Goal: Information Seeking & Learning: Compare options

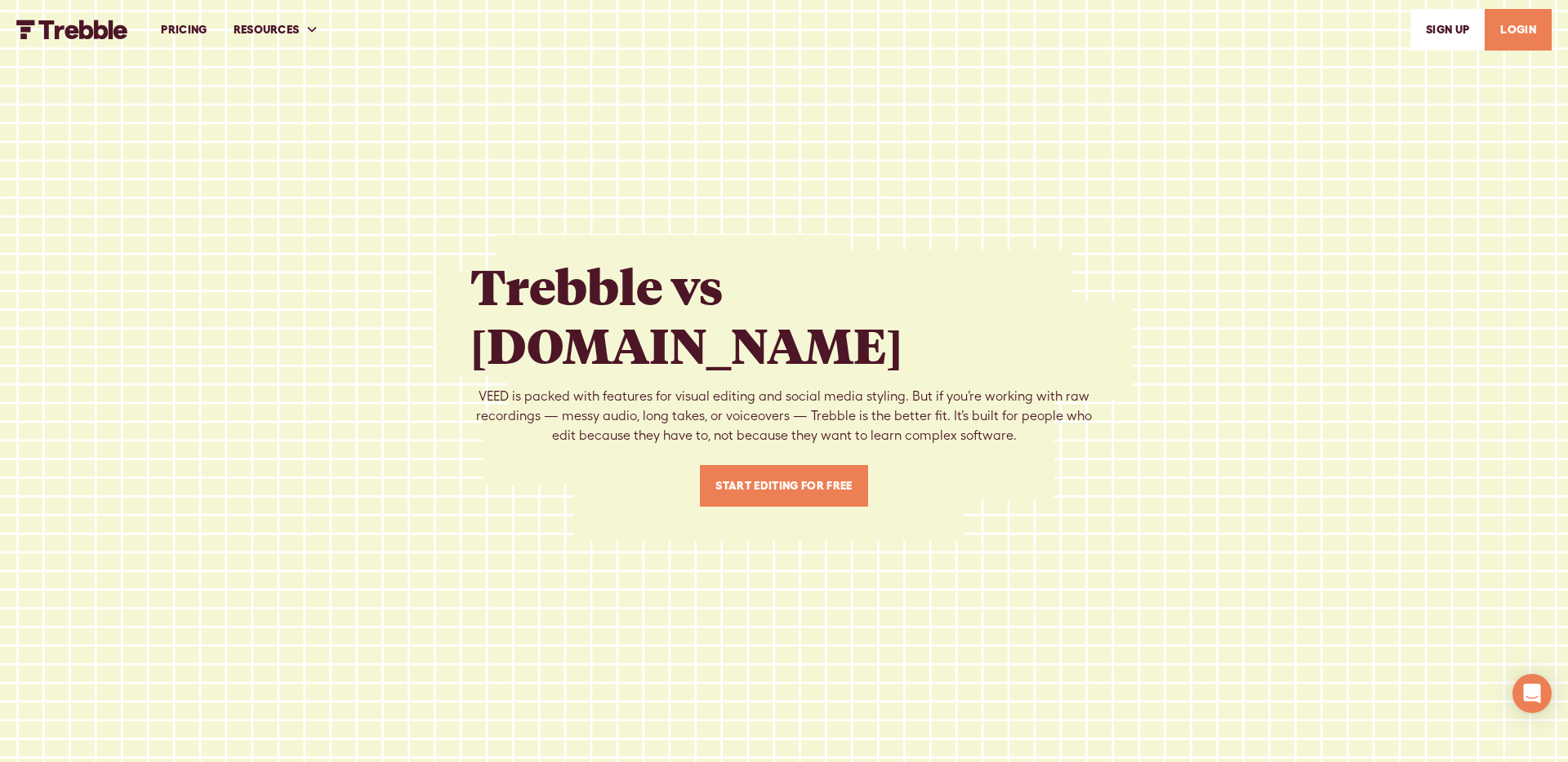
scroll to position [6, 0]
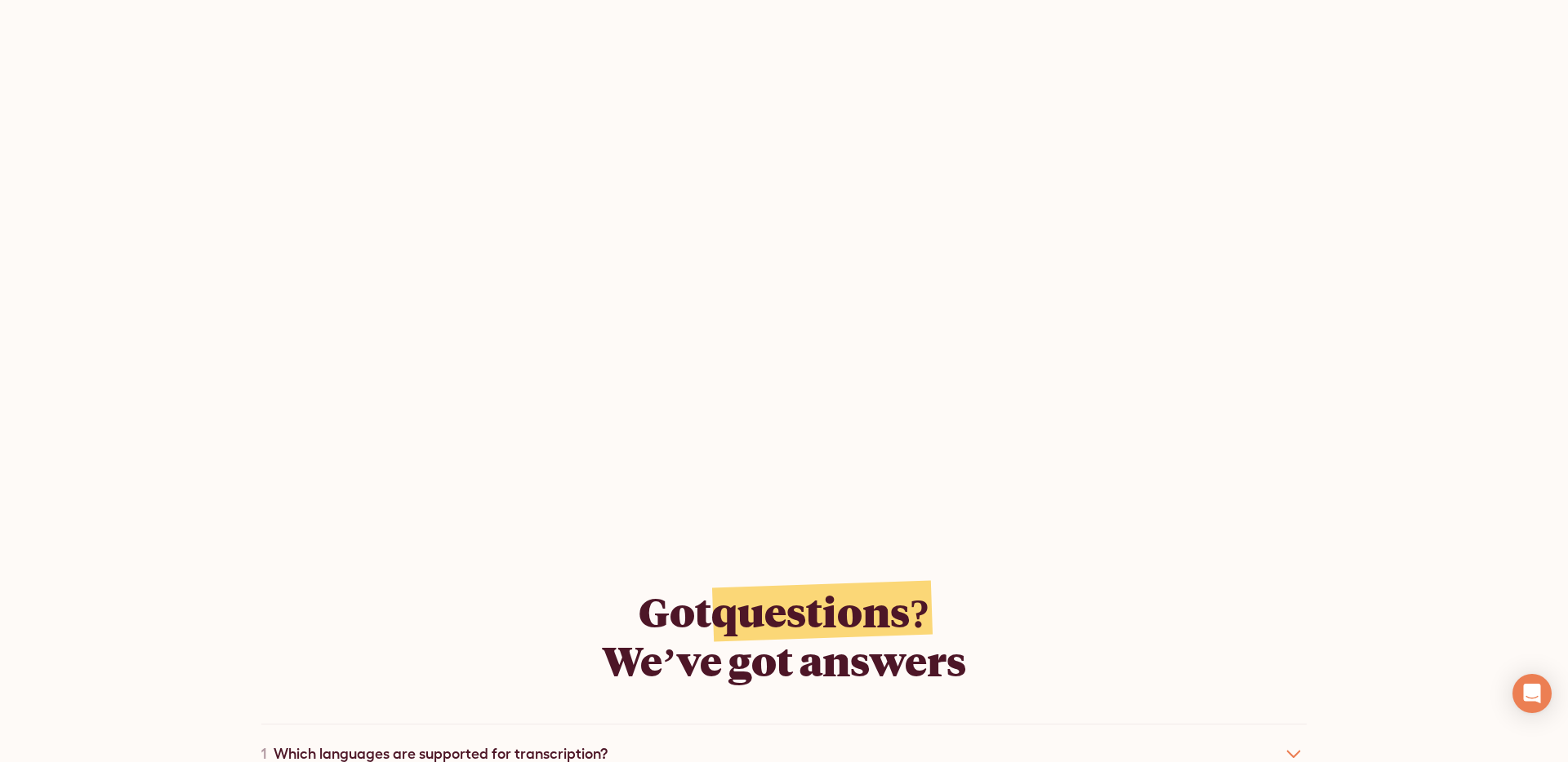
scroll to position [5366, 0]
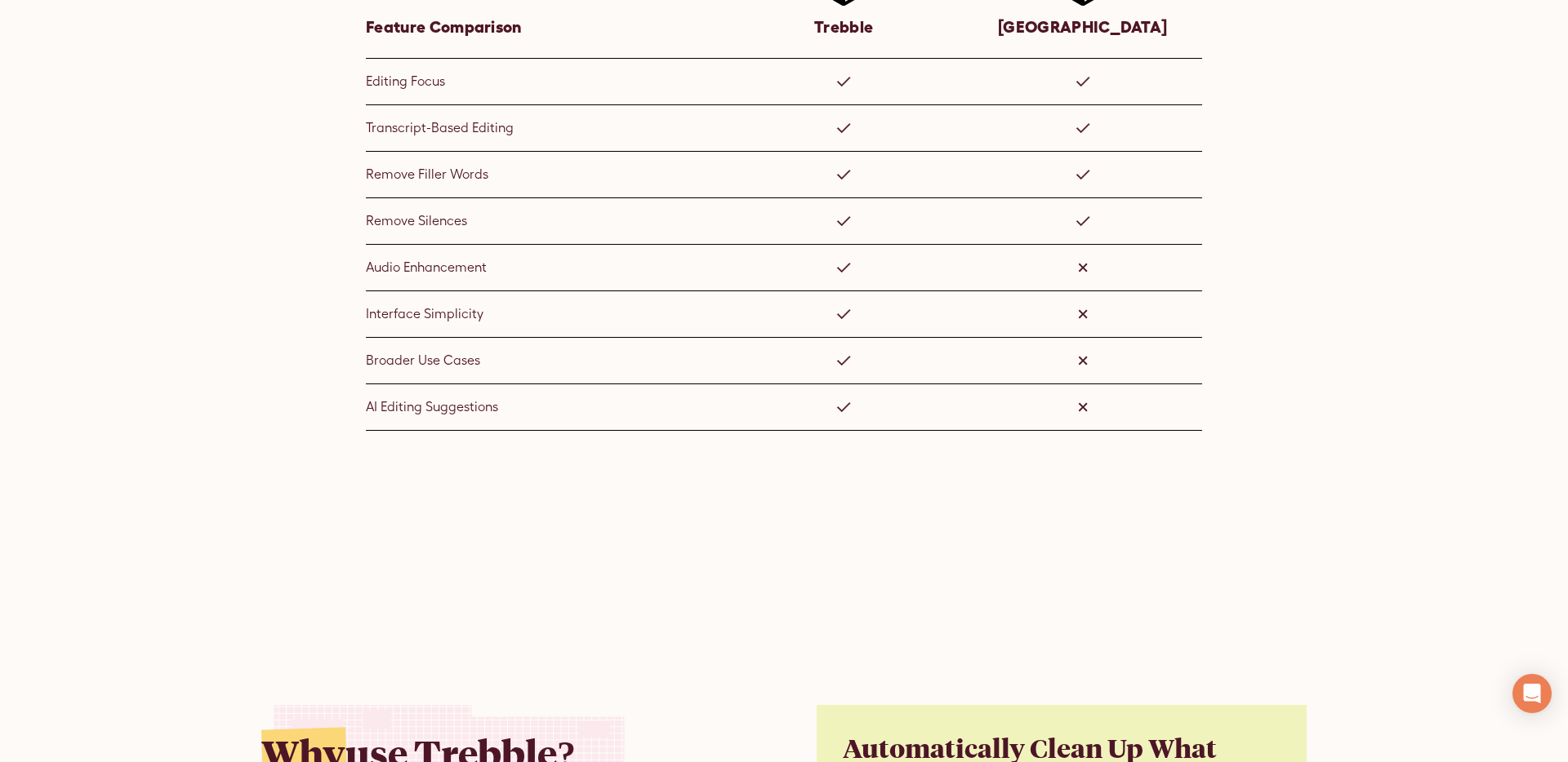
scroll to position [2929, 0]
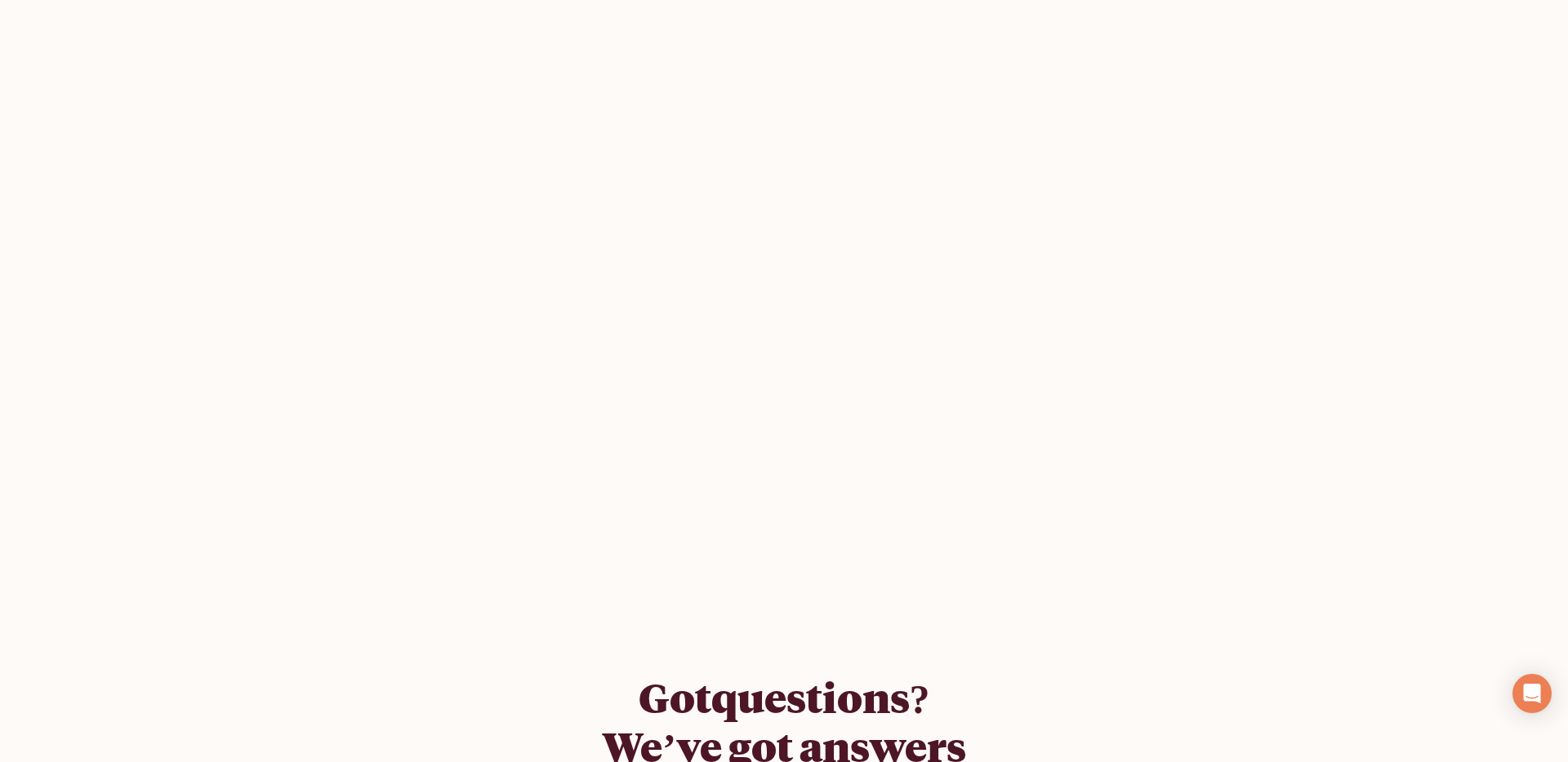
scroll to position [5015, 0]
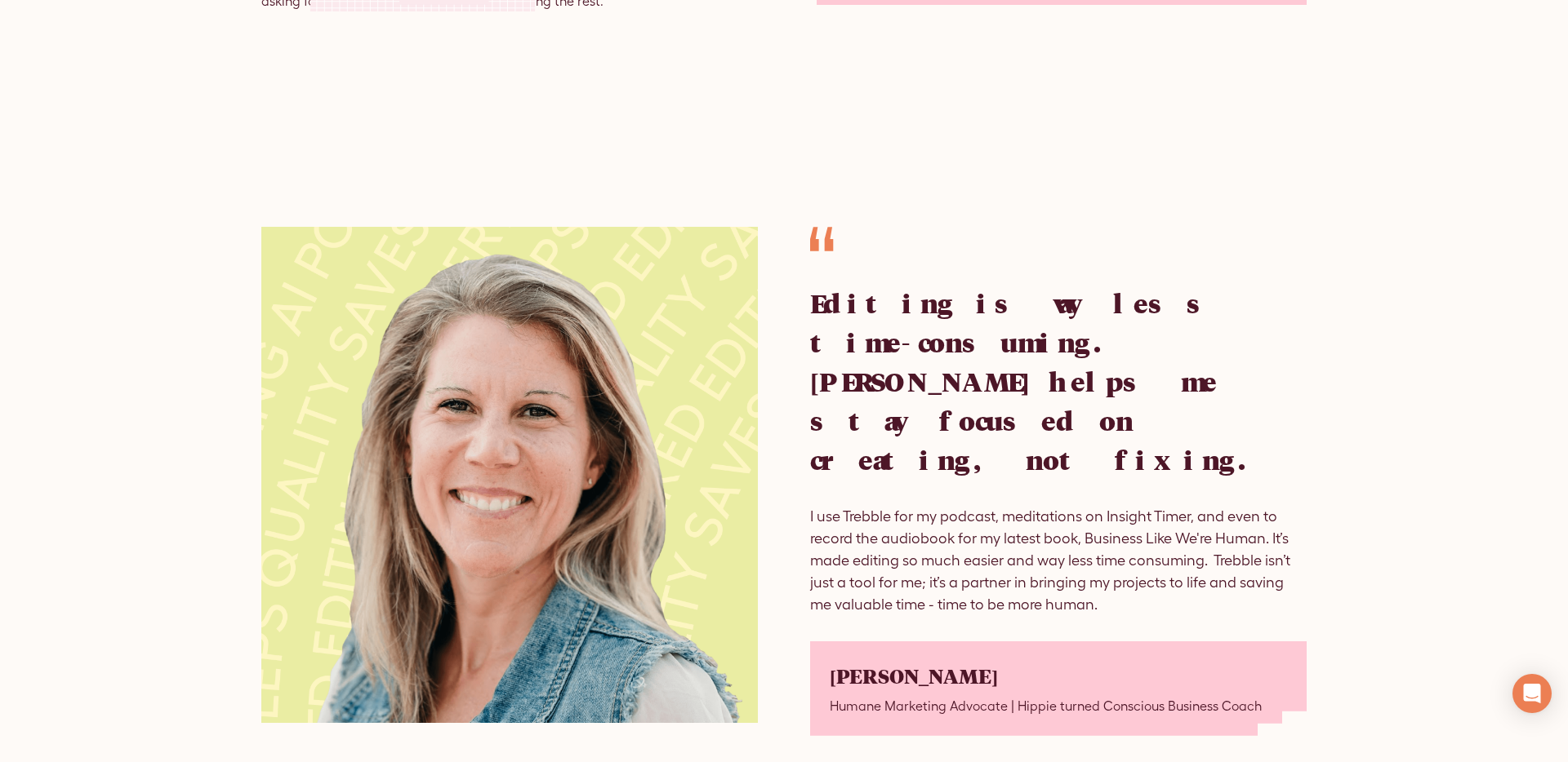
scroll to position [4528, 0]
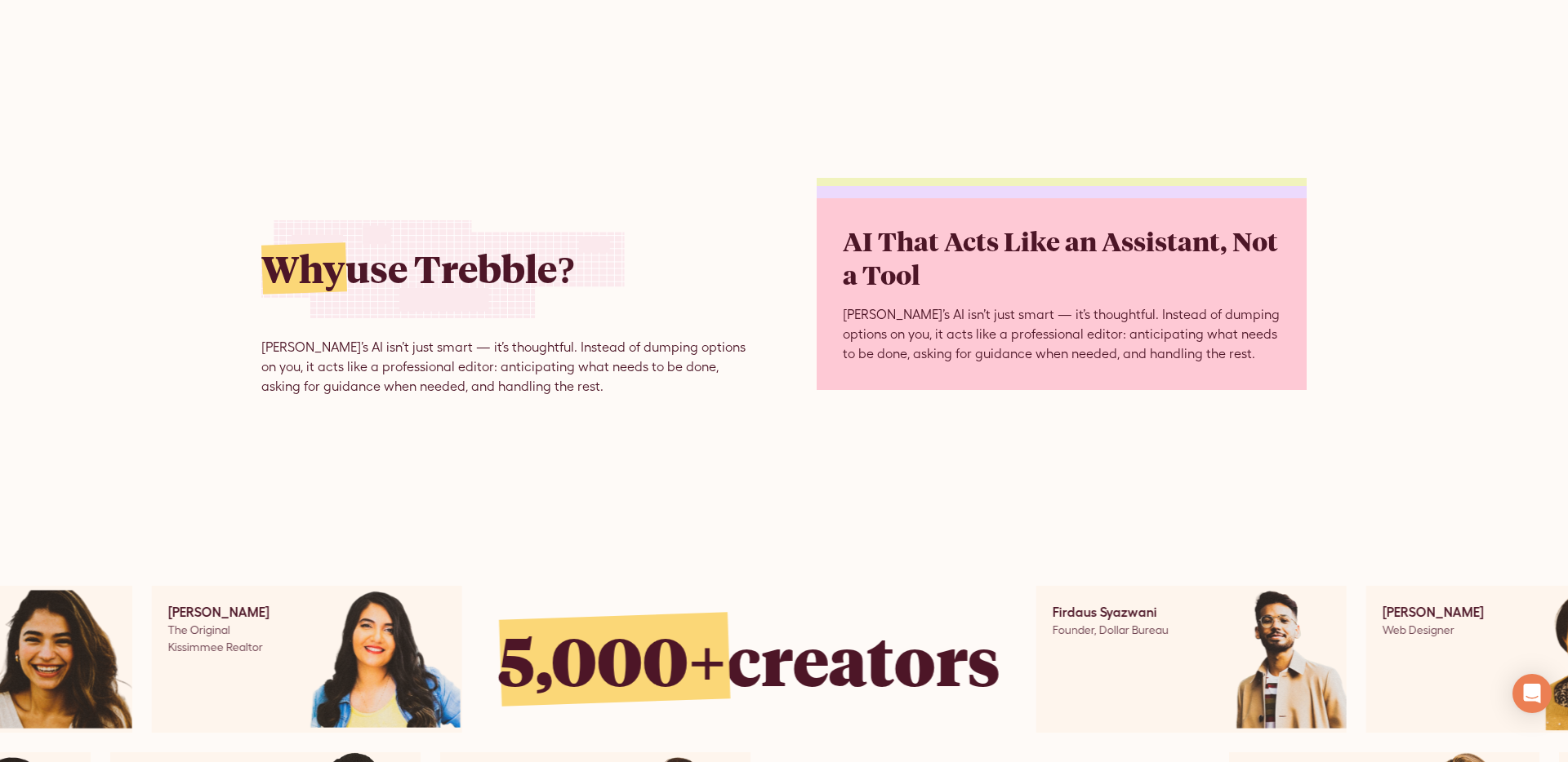
scroll to position [4136, 0]
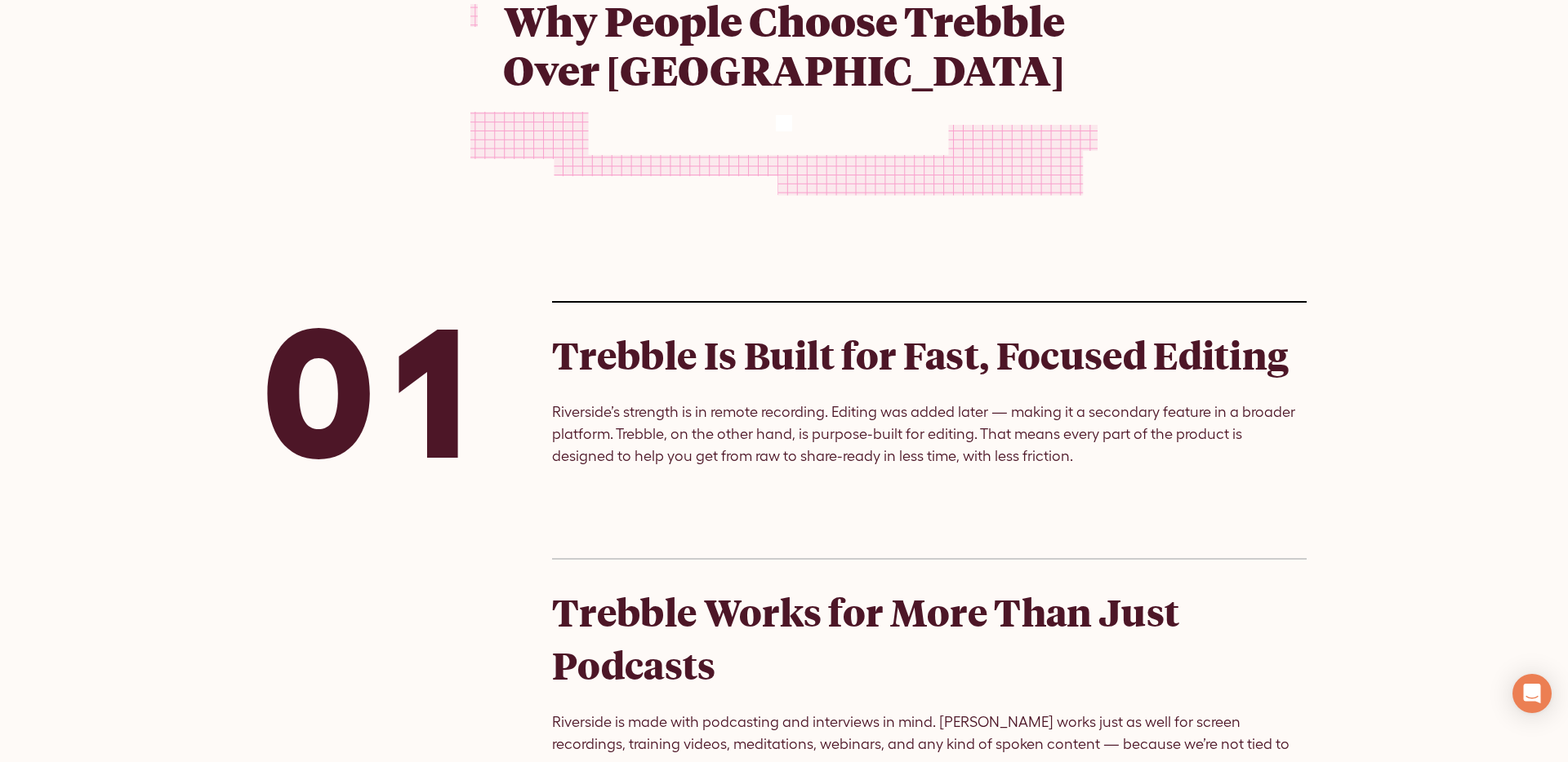
scroll to position [971, 0]
